Goal: Transaction & Acquisition: Register for event/course

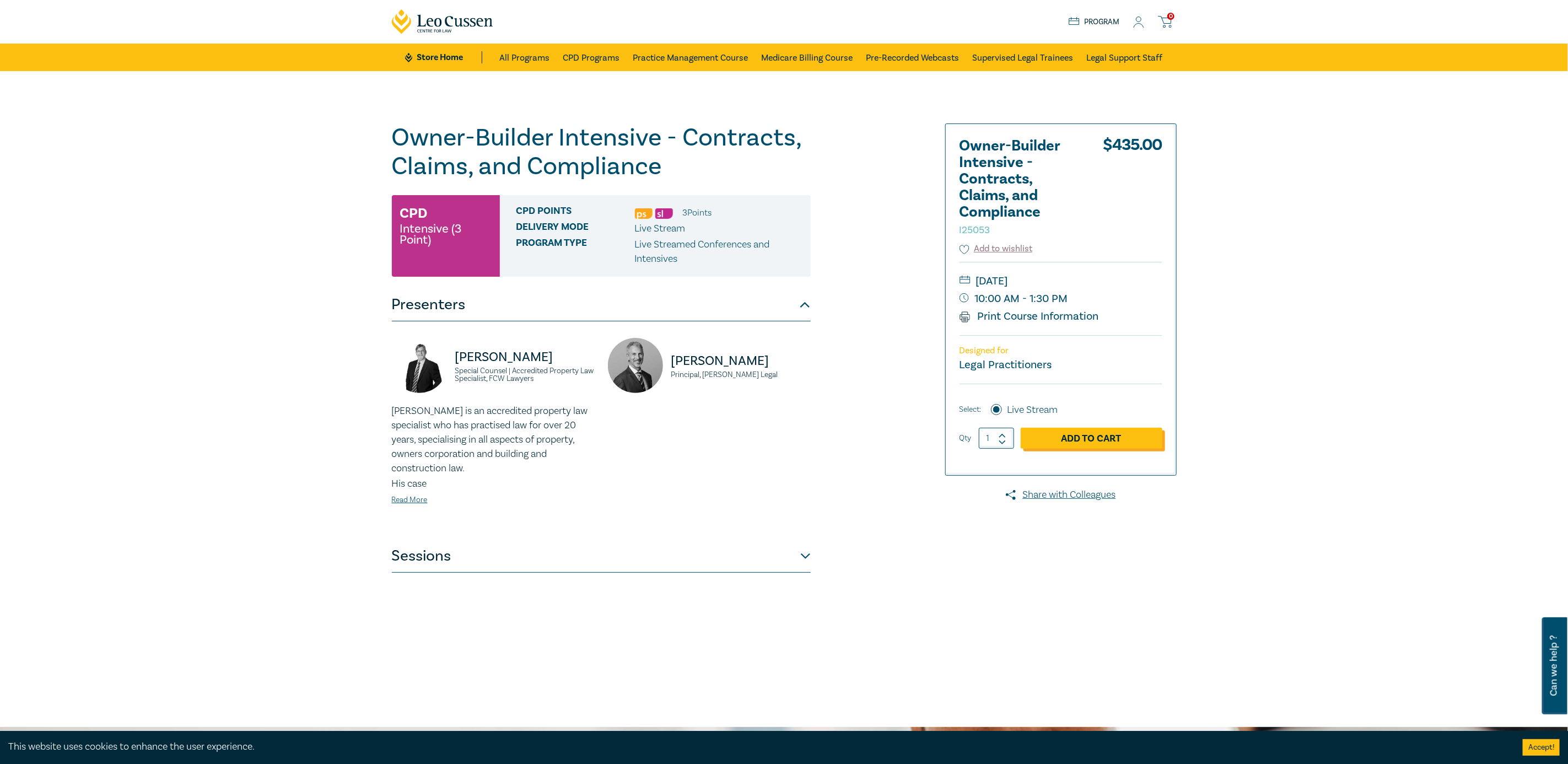
click at [1111, 437] on link "Add to Cart" at bounding box center [1091, 438] width 142 height 21
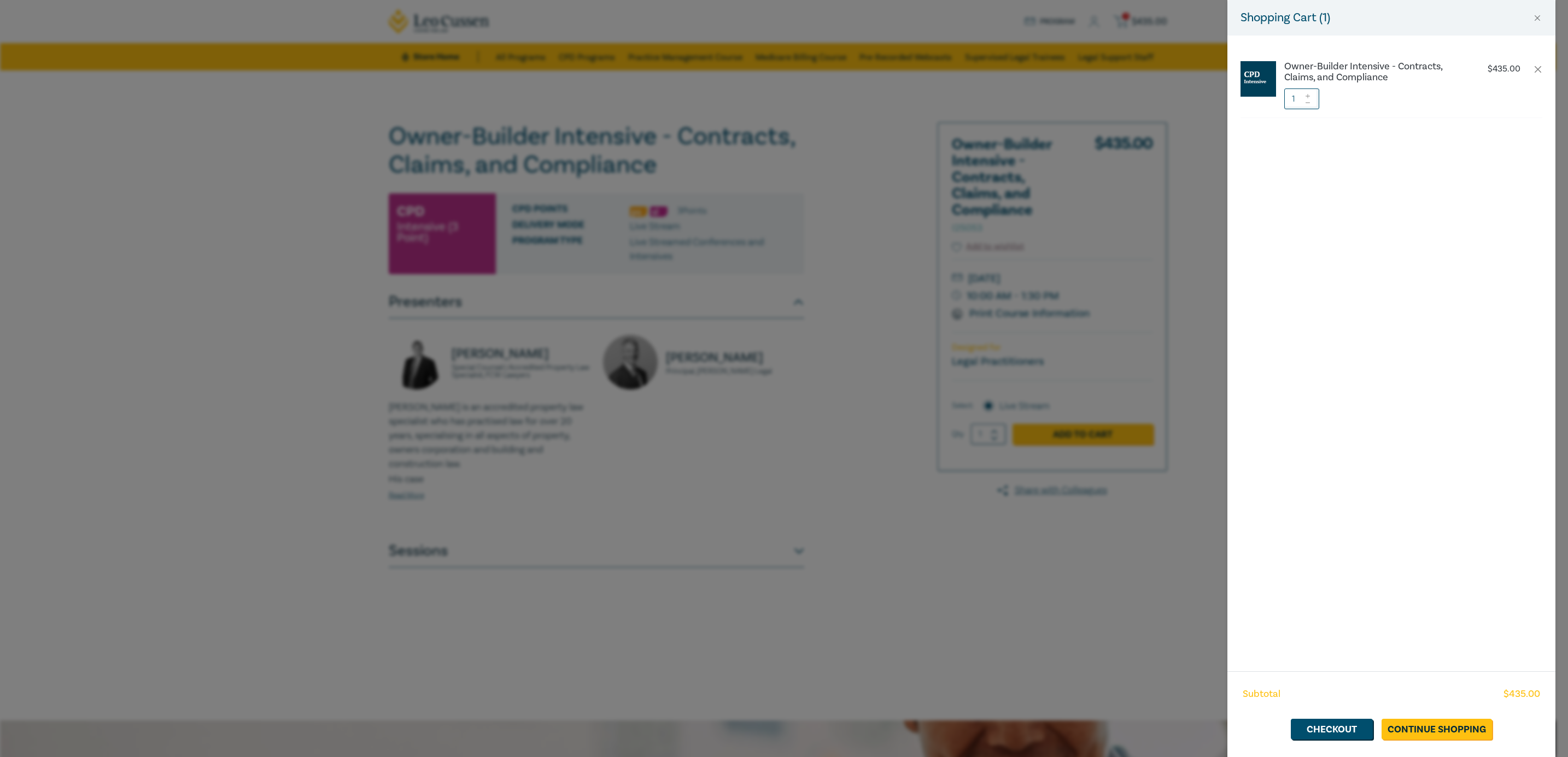
click at [243, 340] on div "Shopping Cart ( 1 ) Owner-Builder Intensive - Contracts, Claims, and Compliance…" at bounding box center [784, 378] width 1568 height 757
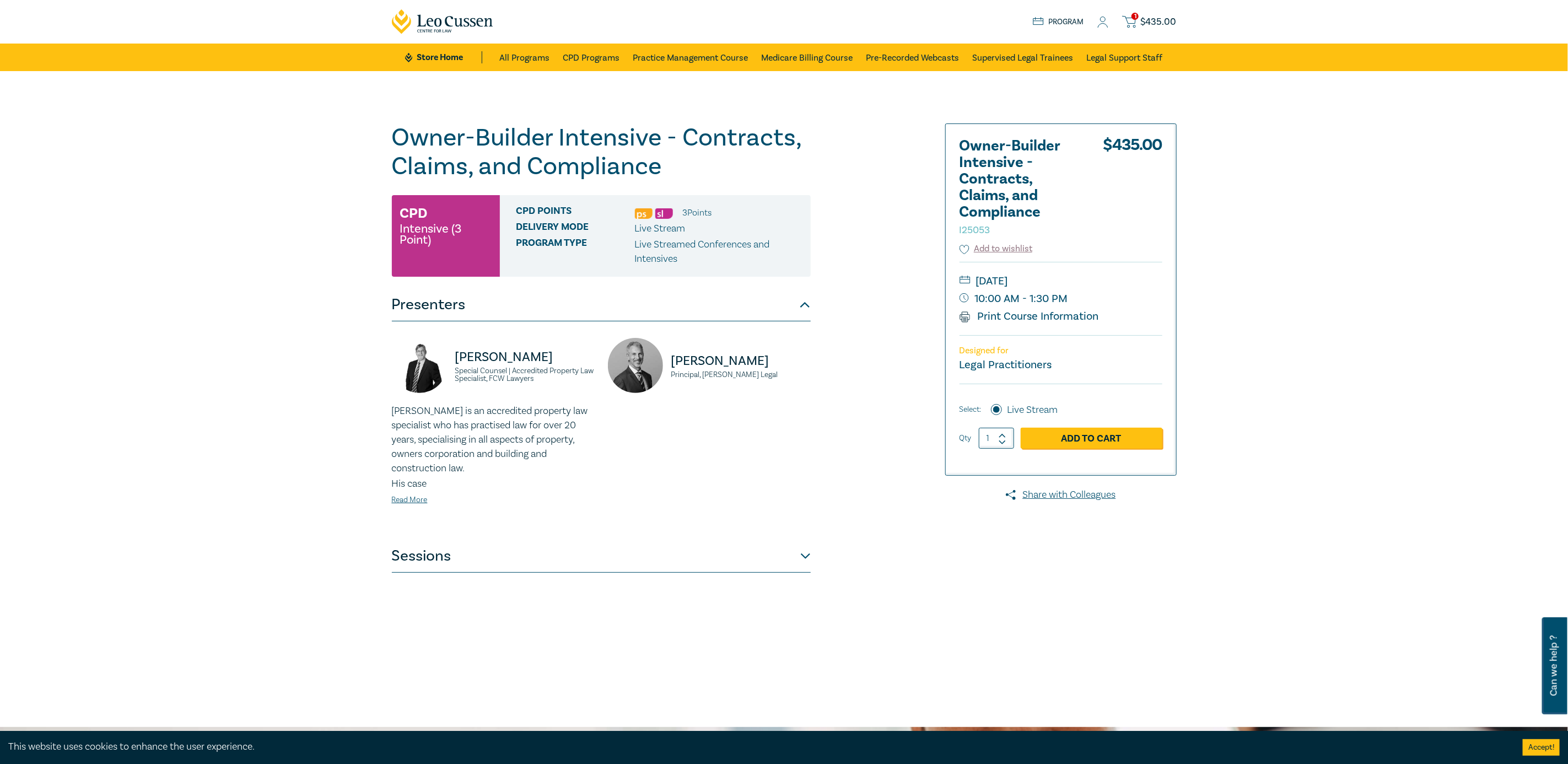
click at [440, 52] on link "Store Home" at bounding box center [443, 57] width 76 height 12
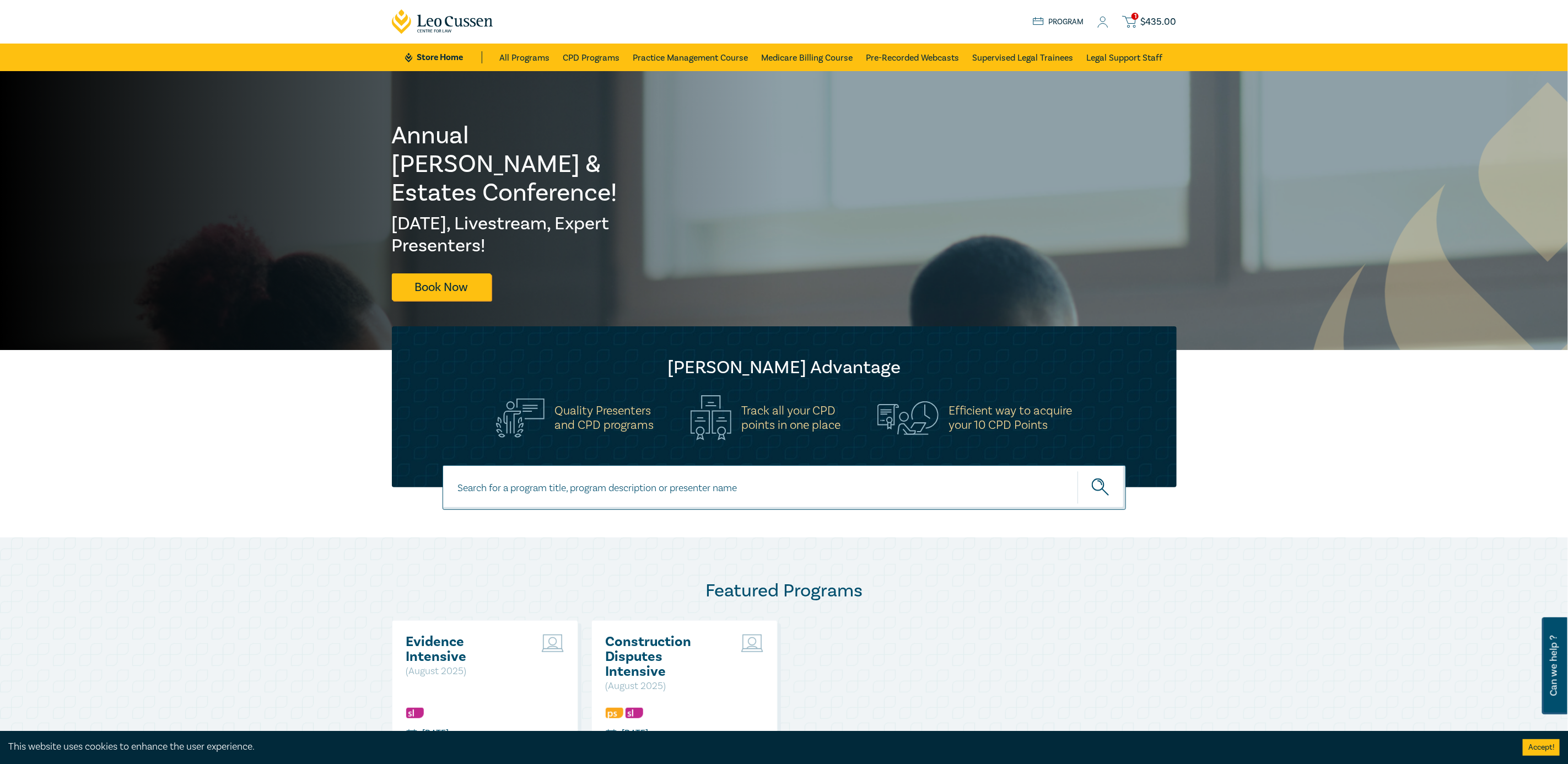
click at [554, 485] on input at bounding box center [784, 487] width 683 height 45
type input "conveyancing"
click at [1077, 471] on button "submit" at bounding box center [1101, 488] width 48 height 34
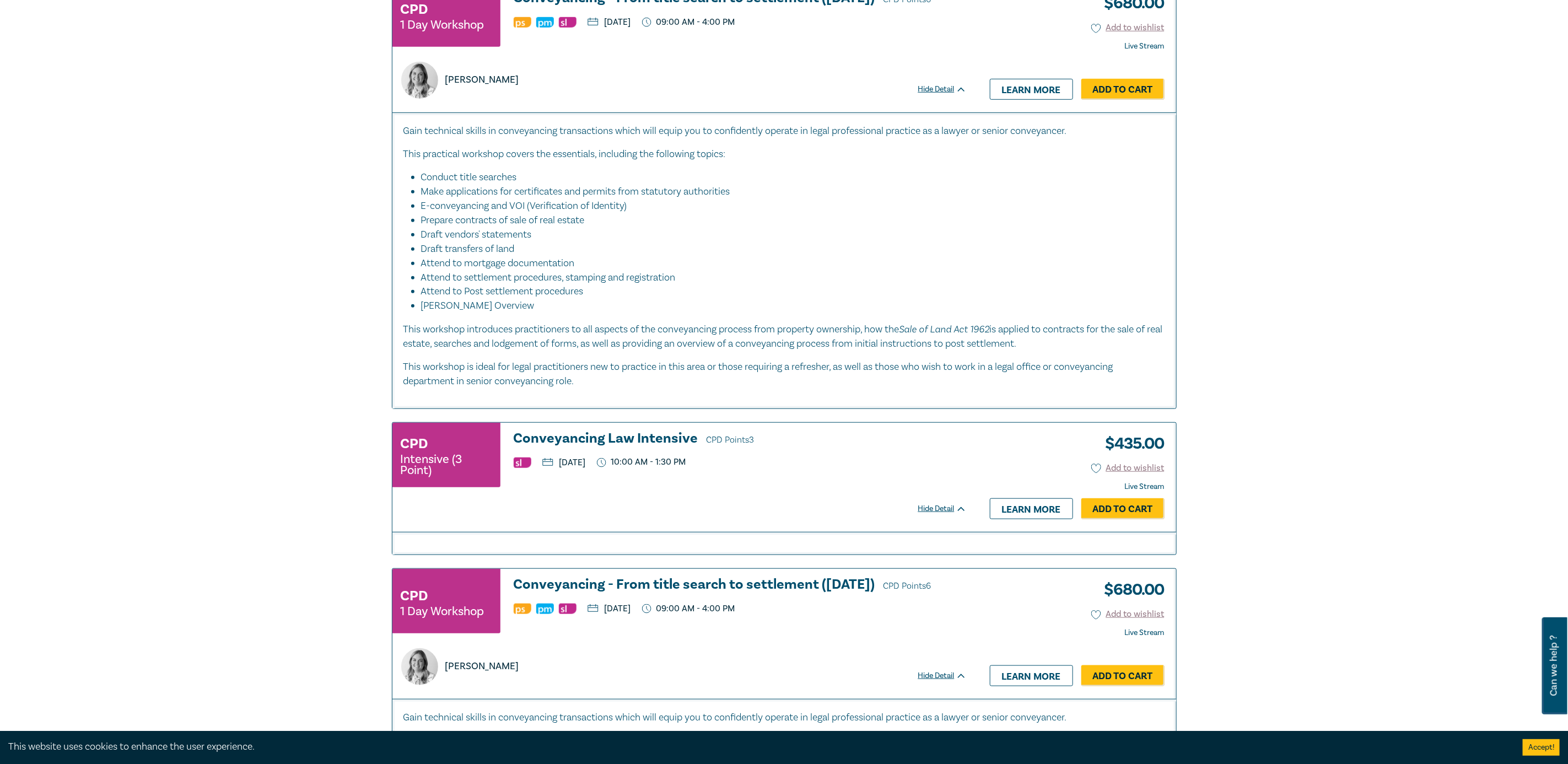
scroll to position [496, 0]
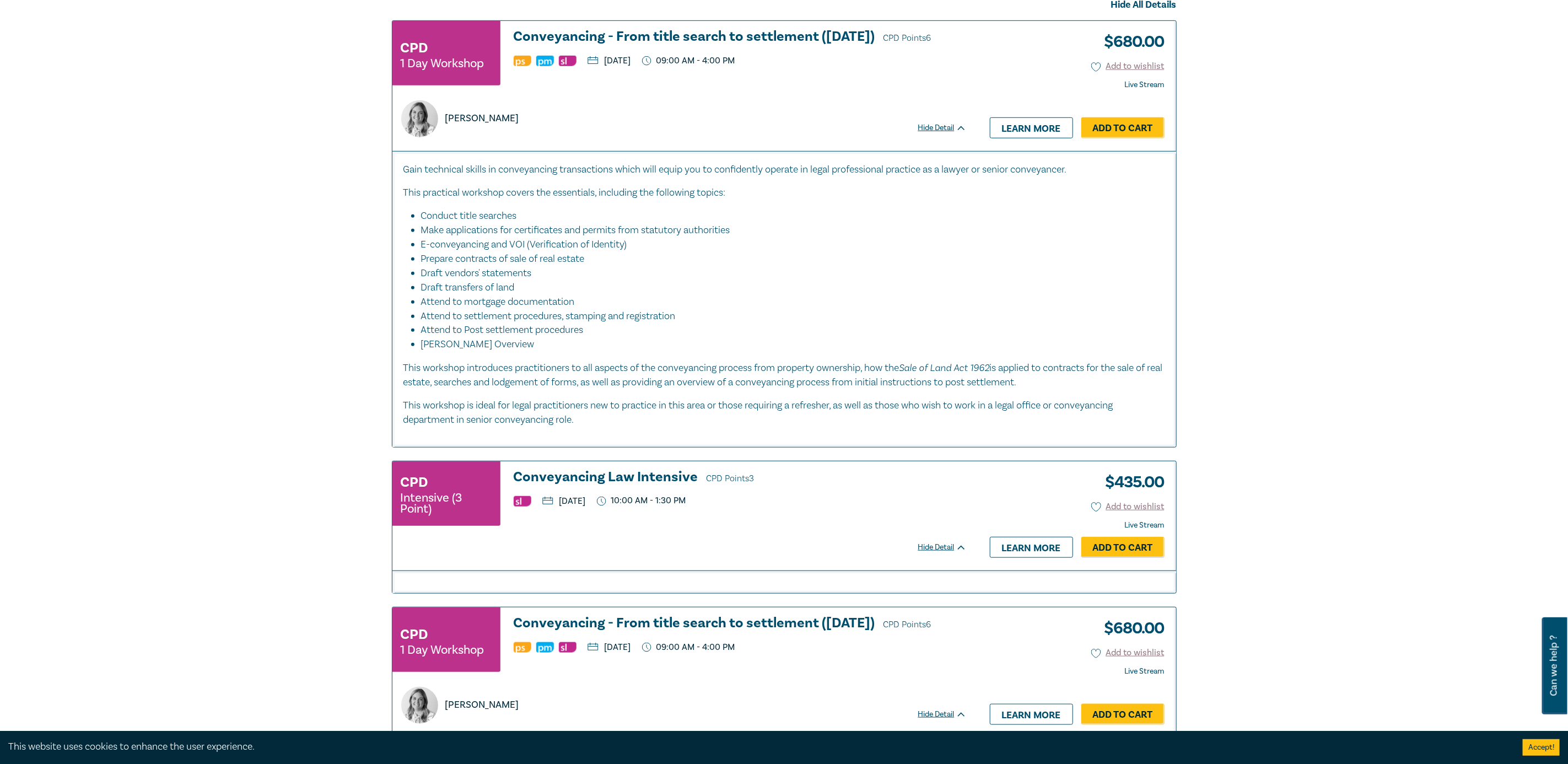
click at [651, 40] on h3 "Conveyancing - From title search to settlement ([DATE]) CPD Points 6" at bounding box center [740, 38] width 453 height 17
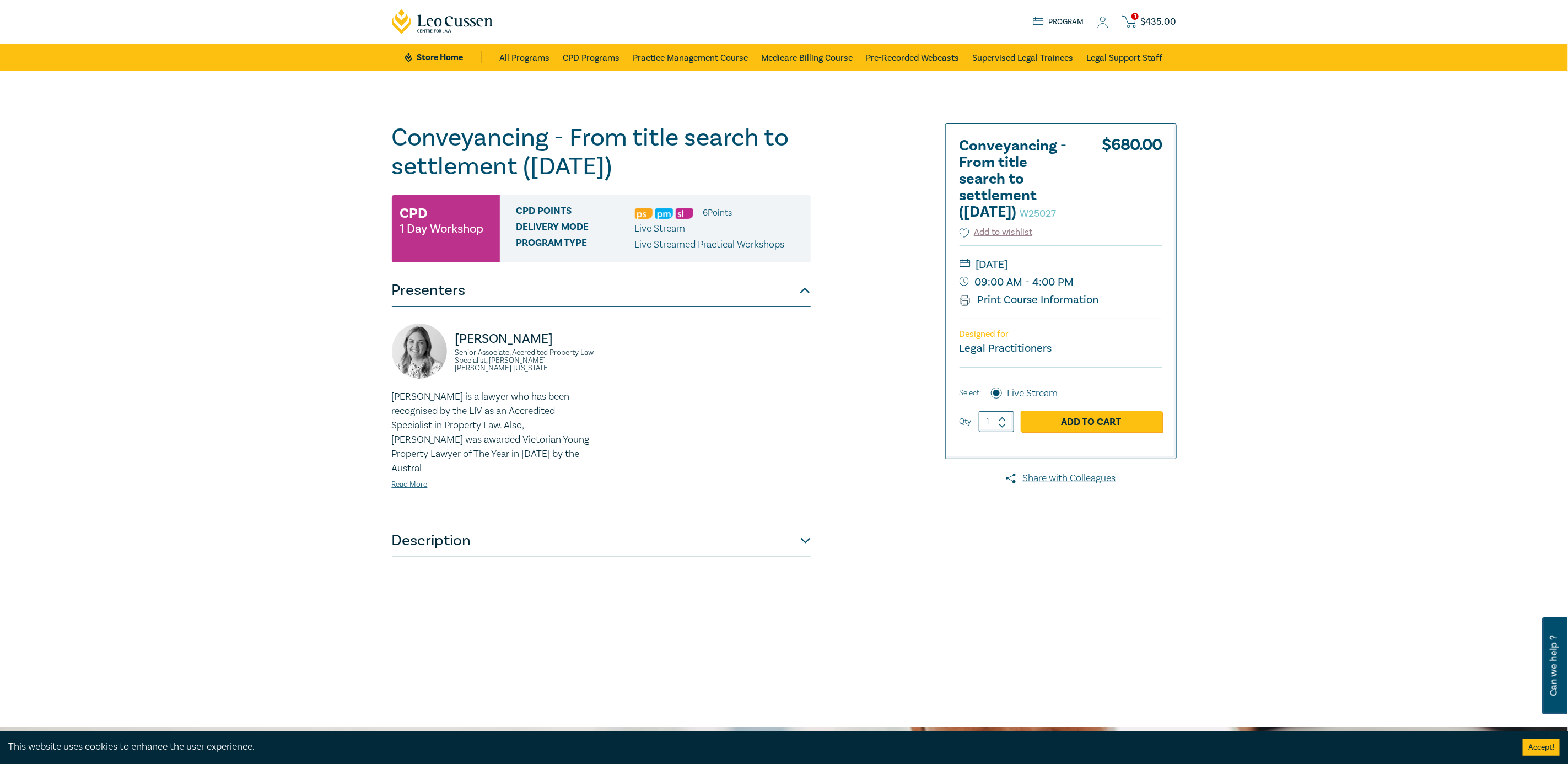
drag, startPoint x: 1084, startPoint y: 298, endPoint x: 980, endPoint y: 291, distance: 104.2
click at [980, 291] on small "09:00 AM - 4:00 PM" at bounding box center [1061, 282] width 203 height 17
drag, startPoint x: 968, startPoint y: 274, endPoint x: 1090, endPoint y: 308, distance: 126.6
click at [1090, 308] on div "Conveyancing - From title search to settlement (August 2025) W25027 $ 680.00 Ad…" at bounding box center [1061, 291] width 230 height 334
click at [885, 276] on div "Conveyancing - From title search to settlement (August 2025) W25027 CPD 1 Day W…" at bounding box center [651, 399] width 532 height 551
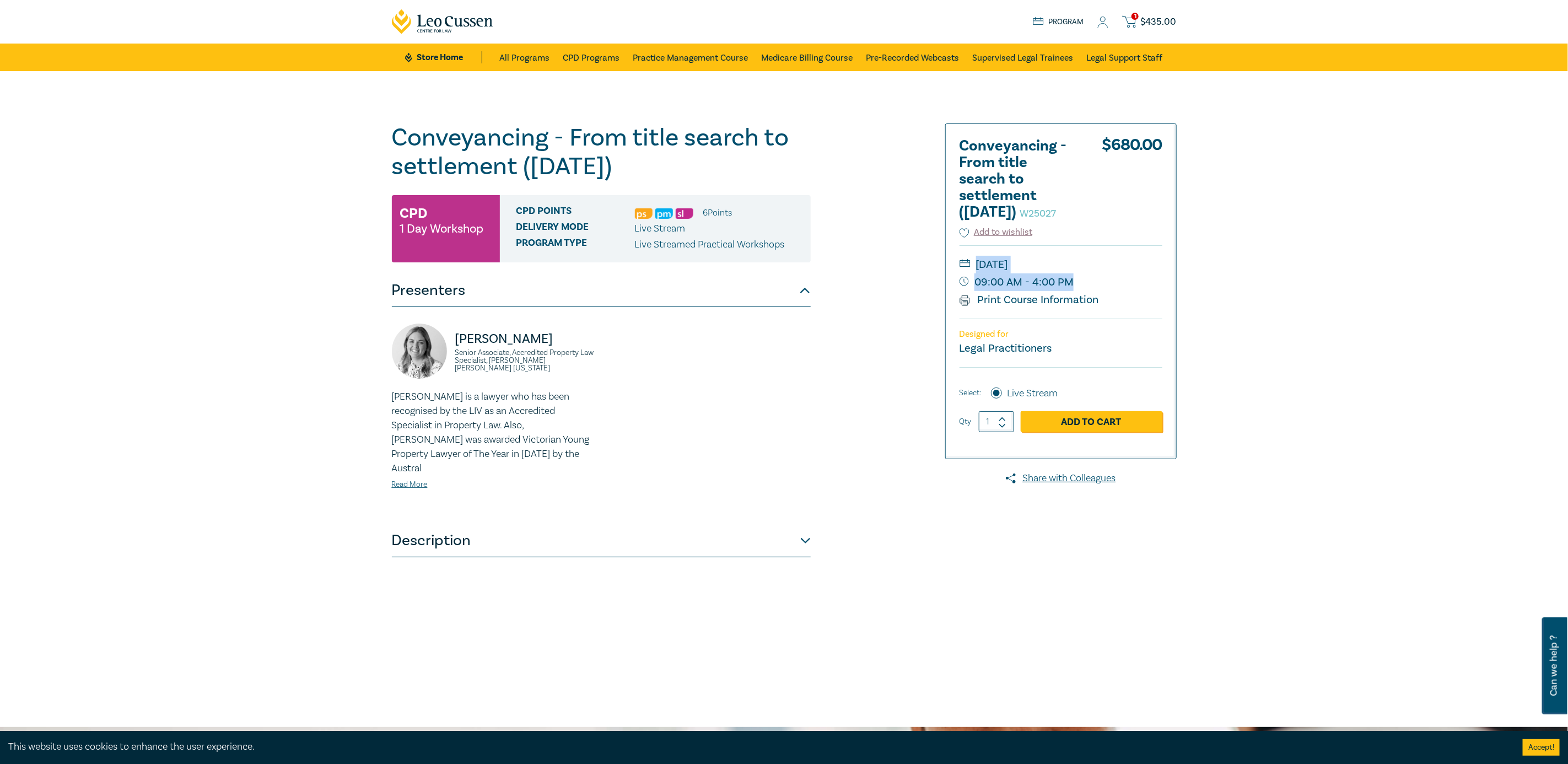
drag, startPoint x: 958, startPoint y: 275, endPoint x: 1108, endPoint y: 308, distance: 153.6
click at [1108, 308] on div "Conveyancing - From title search to settlement (August 2025) W25027 $ 680.00 Ad…" at bounding box center [1061, 291] width 230 height 334
copy div "Tuesday, 26 August 2025 09:00 AM - 4:00 PM"
